Goal: Navigation & Orientation: Find specific page/section

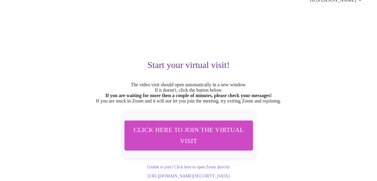
scroll to position [40, 0]
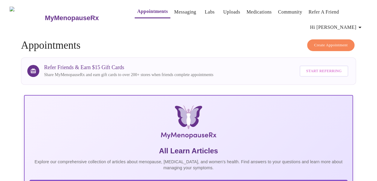
click at [248, 10] on link "Medications" at bounding box center [259, 12] width 25 height 8
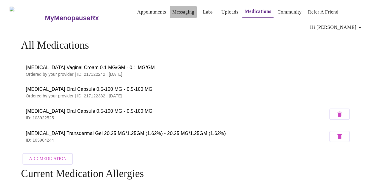
click at [173, 10] on link "Messaging" at bounding box center [184, 12] width 22 height 8
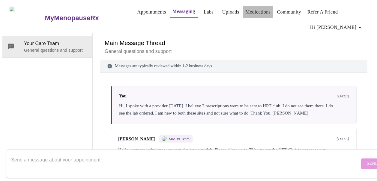
click at [250, 8] on link "Medications" at bounding box center [257, 12] width 25 height 8
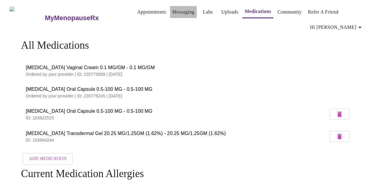
click at [173, 11] on link "Messaging" at bounding box center [184, 12] width 22 height 8
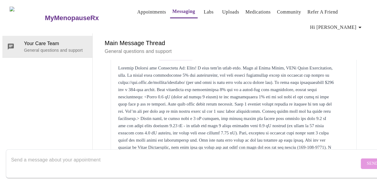
scroll to position [187, 0]
drag, startPoint x: 187, startPoint y: 35, endPoint x: 245, endPoint y: 36, distance: 58.5
click at [245, 64] on div at bounding box center [233, 111] width 231 height 94
drag, startPoint x: 245, startPoint y: 36, endPoint x: 215, endPoint y: 33, distance: 30.1
copy div ".rxfor.me/product/androfeme"
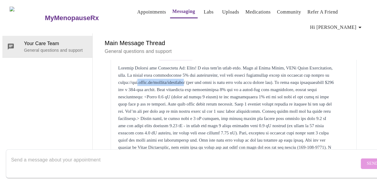
scroll to position [157, 0]
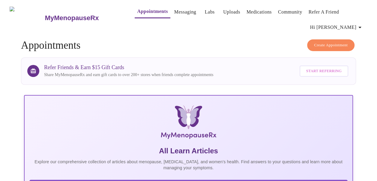
click at [174, 8] on link "Messaging" at bounding box center [185, 12] width 22 height 8
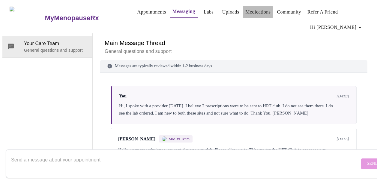
click at [247, 9] on link "Medications" at bounding box center [257, 12] width 25 height 8
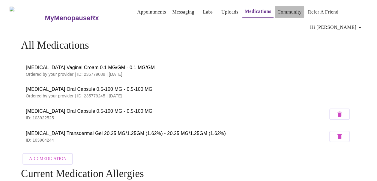
click at [287, 8] on link "Community" at bounding box center [290, 12] width 24 height 8
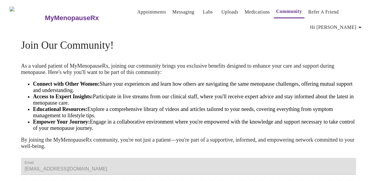
click at [203, 11] on link "Labs" at bounding box center [208, 12] width 10 height 8
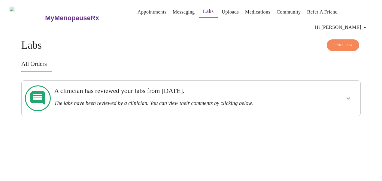
click at [368, 24] on icon "button" at bounding box center [364, 27] width 7 height 7
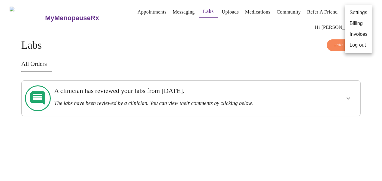
click at [280, 34] on div at bounding box center [191, 90] width 382 height 181
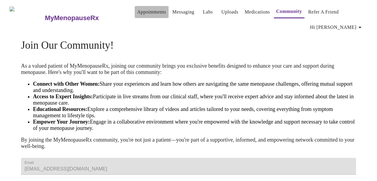
click at [137, 8] on link "Appointments" at bounding box center [151, 12] width 29 height 8
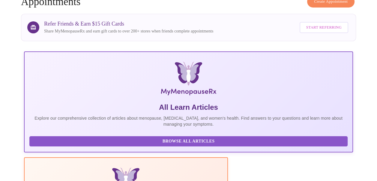
scroll to position [60, 0]
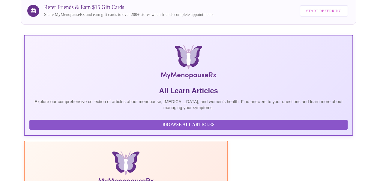
click at [53, 124] on button "Browse All Articles" at bounding box center [188, 124] width 318 height 11
